Goal: Task Accomplishment & Management: Manage account settings

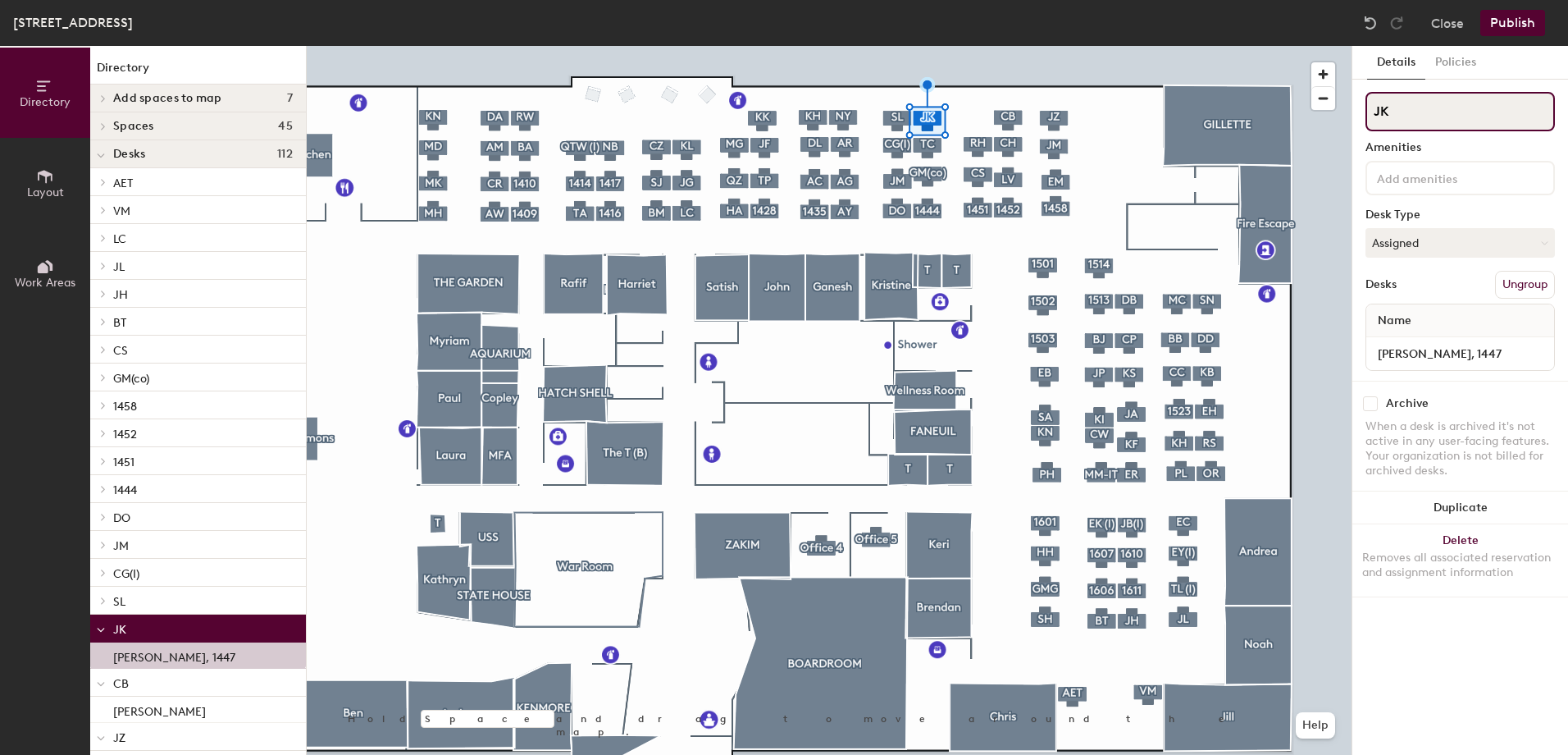
drag, startPoint x: 1397, startPoint y: 118, endPoint x: 1375, endPoint y: 114, distance: 22.4
click at [1375, 114] on input "JK" at bounding box center [1460, 111] width 190 height 39
type input "JZ"
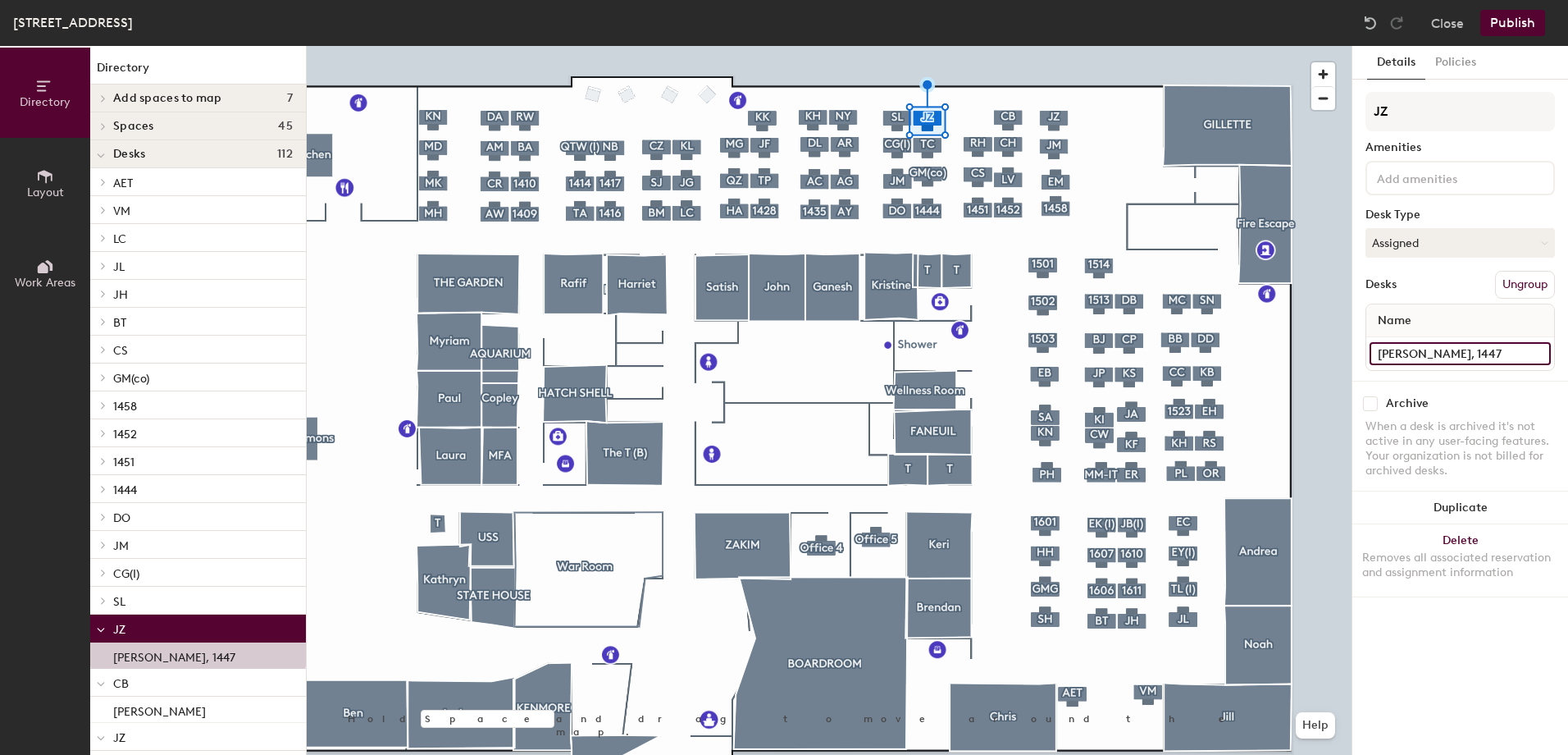
click at [1430, 352] on input "[PERSON_NAME], 1447" at bounding box center [1460, 353] width 182 height 23
drag, startPoint x: 1430, startPoint y: 352, endPoint x: 1376, endPoint y: 354, distance: 54.0
click at [1376, 354] on input "[PERSON_NAME], 1447" at bounding box center [1460, 353] width 182 height 23
type input "[PERSON_NAME]"
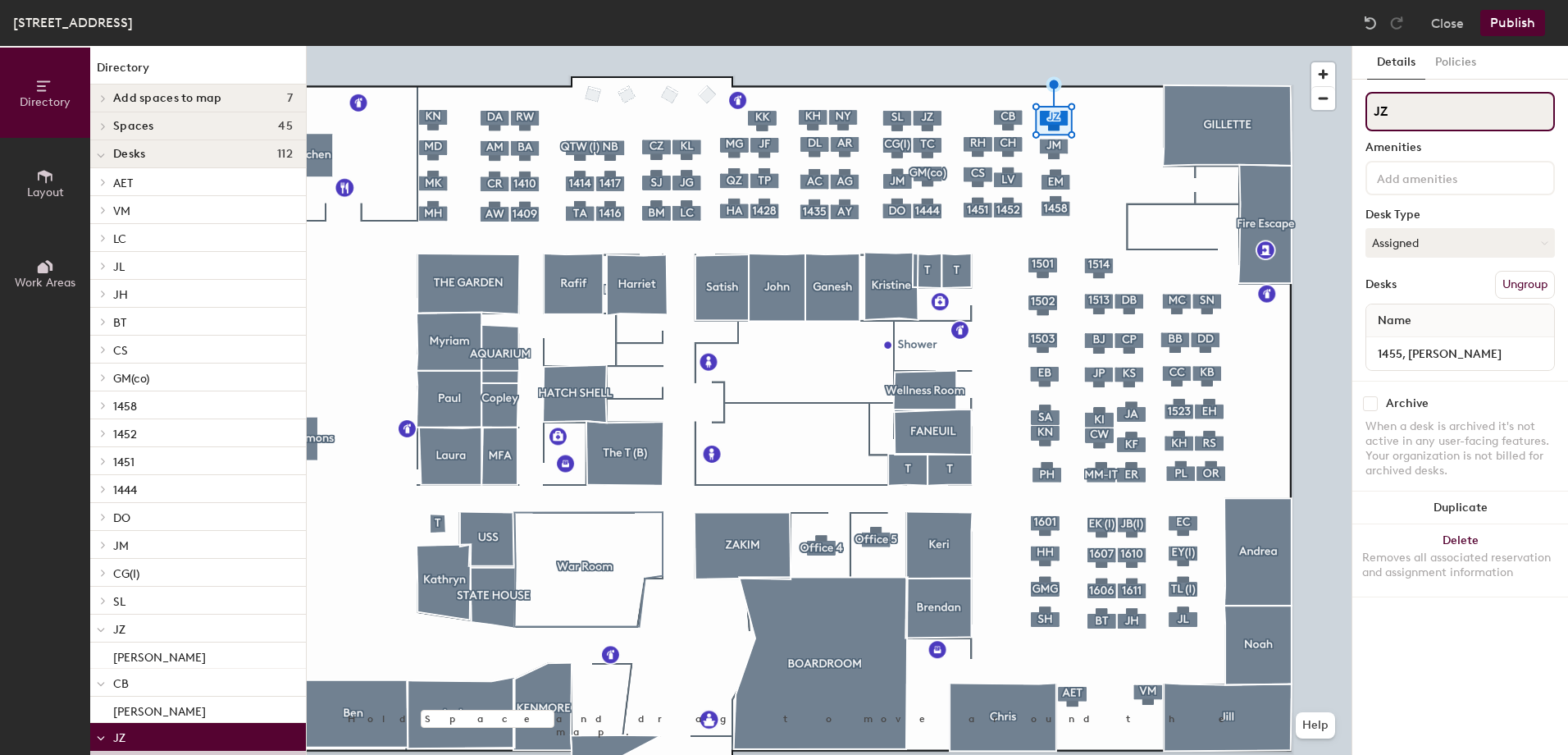
click at [1390, 112] on input "JZ" at bounding box center [1460, 111] width 190 height 39
type input "JK"
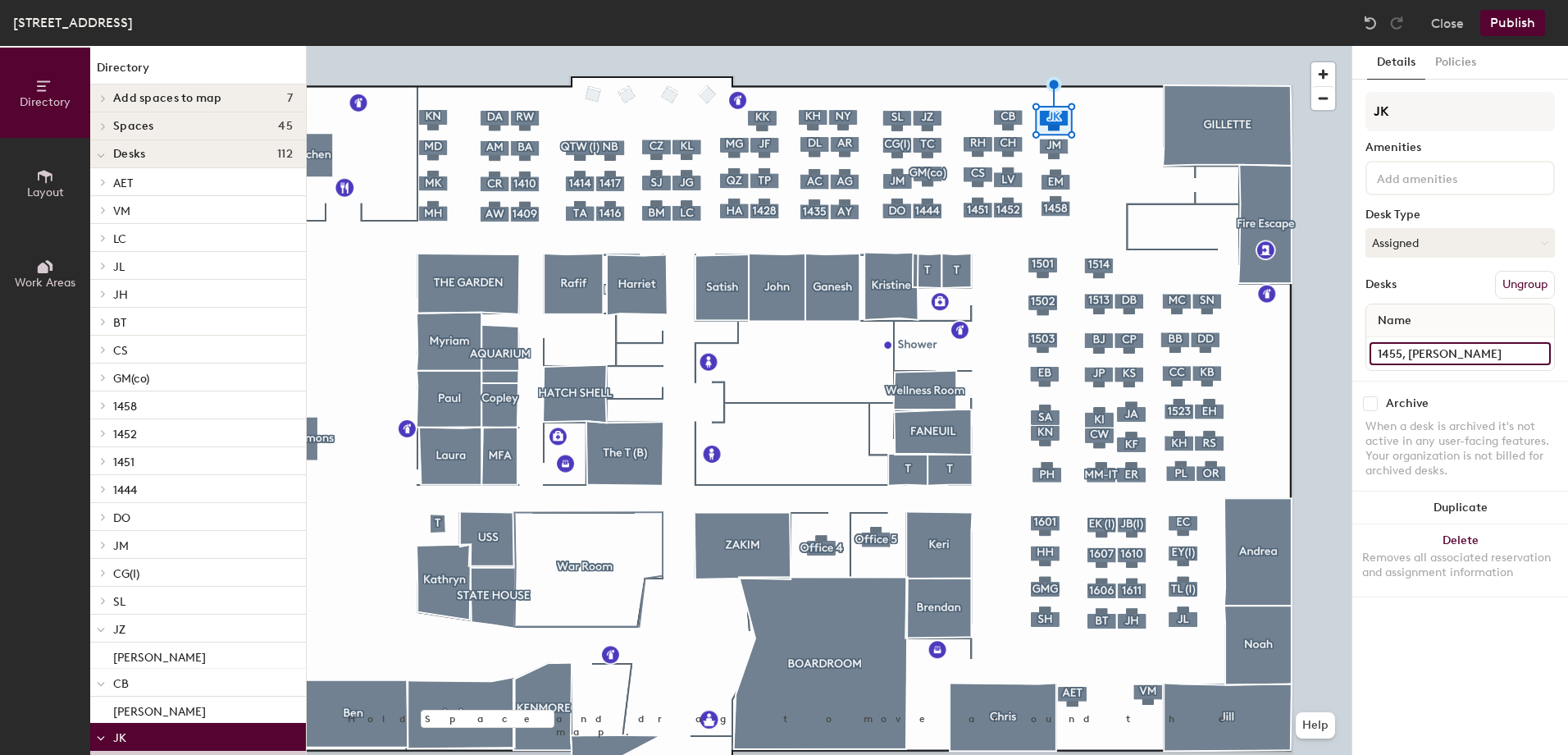
click at [1467, 352] on input "1455, [PERSON_NAME]" at bounding box center [1460, 353] width 182 height 23
drag, startPoint x: 1466, startPoint y: 352, endPoint x: 1410, endPoint y: 354, distance: 56.0
click at [1410, 354] on input "1455, [PERSON_NAME]" at bounding box center [1460, 353] width 182 height 23
type input "1455, [PERSON_NAME]"
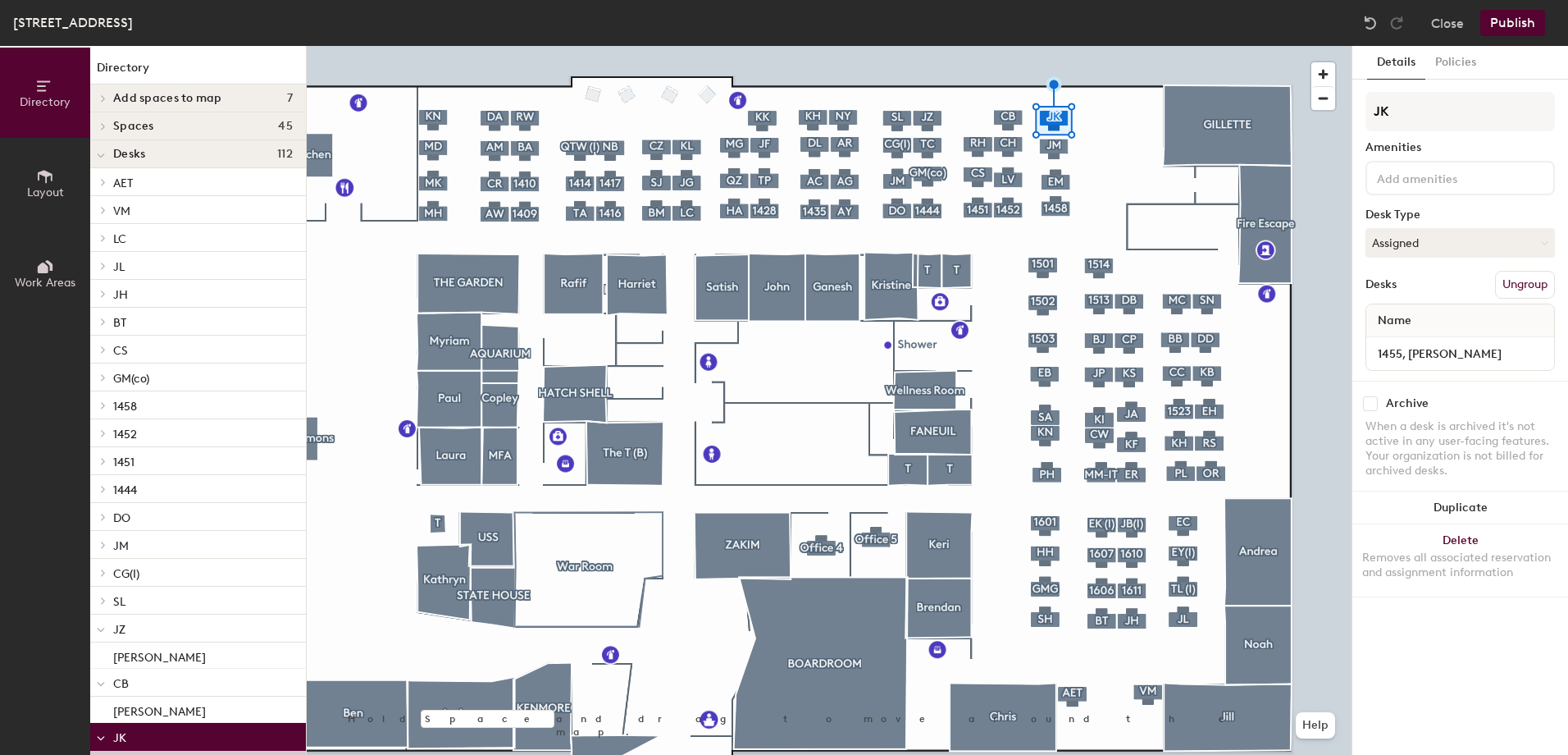
click at [1507, 23] on button "Publish" at bounding box center [1512, 23] width 65 height 27
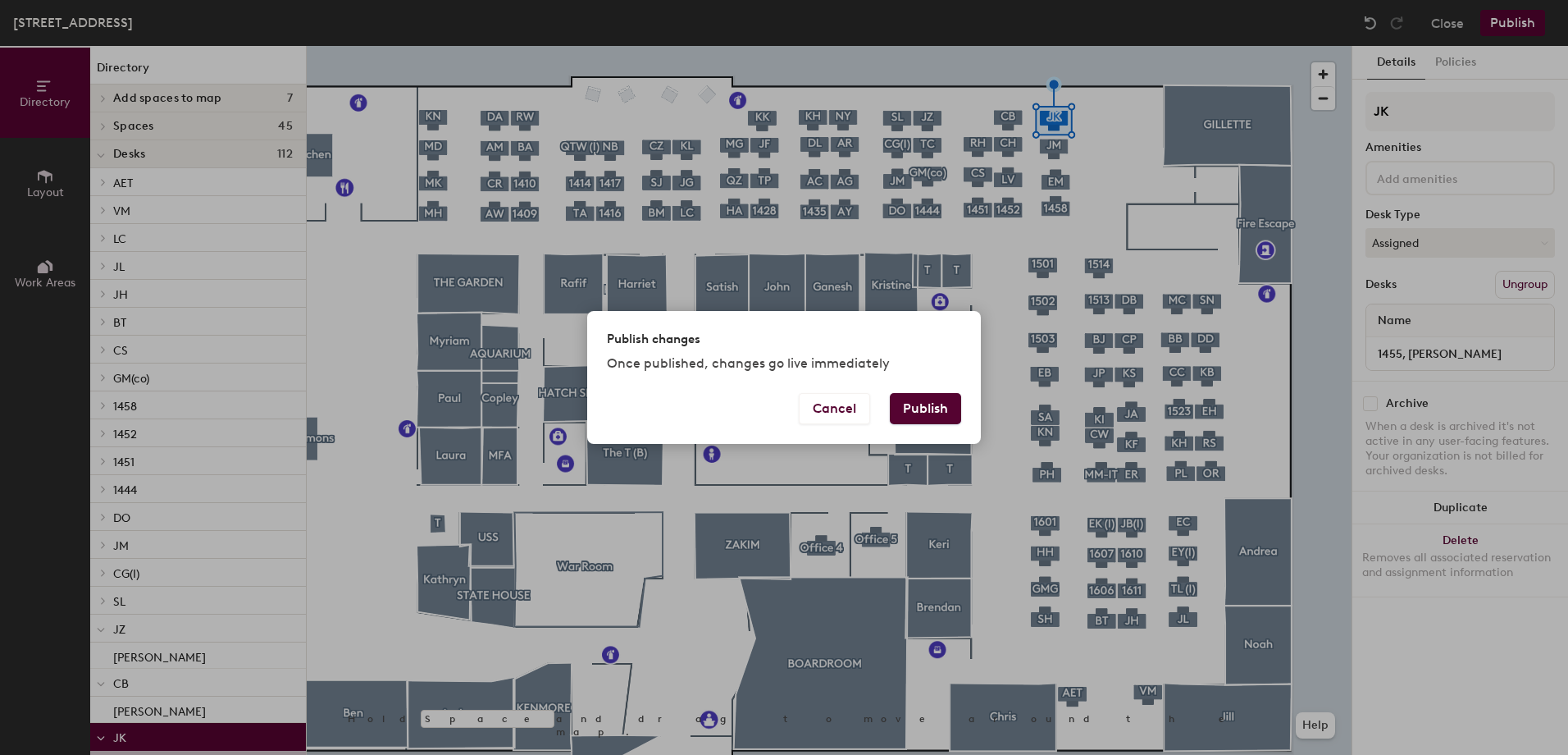
click at [930, 414] on button "Publish" at bounding box center [925, 408] width 72 height 31
